Goal: Transaction & Acquisition: Purchase product/service

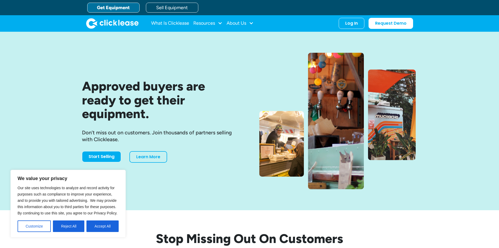
click at [127, 9] on link "Get Equipment" at bounding box center [113, 8] width 52 height 10
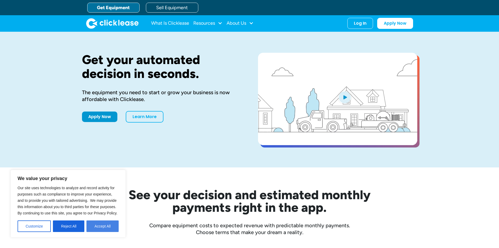
click at [103, 228] on button "Accept All" at bounding box center [102, 226] width 32 height 12
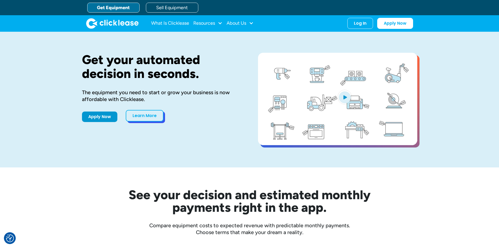
click at [139, 119] on link "Learn More" at bounding box center [145, 116] width 38 height 12
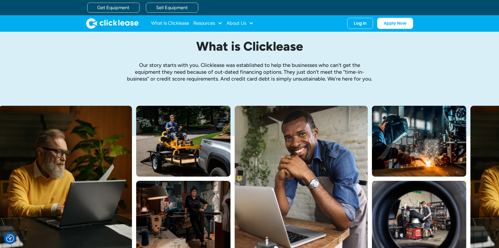
scroll to position [26, 0]
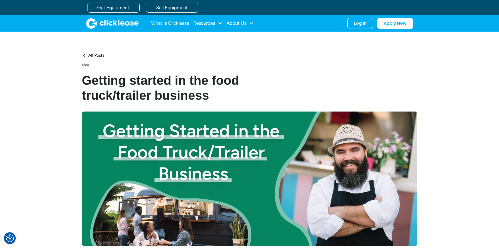
click at [234, 133] on img at bounding box center [249, 178] width 335 height 134
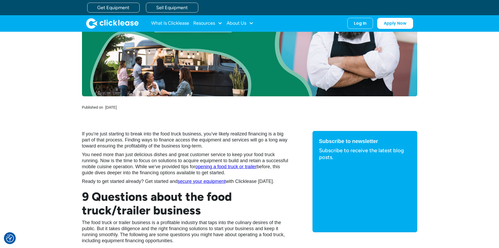
scroll to position [157, 0]
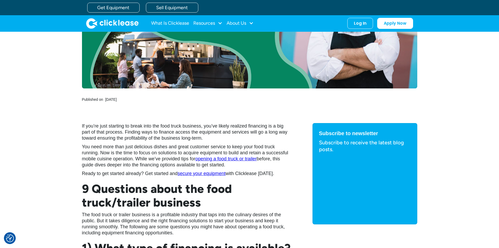
click at [207, 173] on link "secure your equipment" at bounding box center [202, 173] width 48 height 5
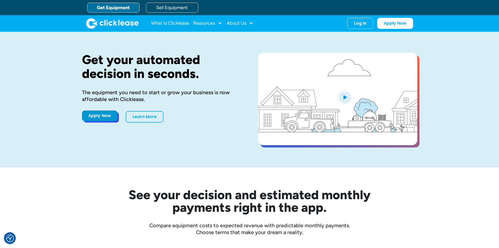
click at [107, 119] on link "Apply Now" at bounding box center [99, 115] width 35 height 10
